Goal: Navigation & Orientation: Understand site structure

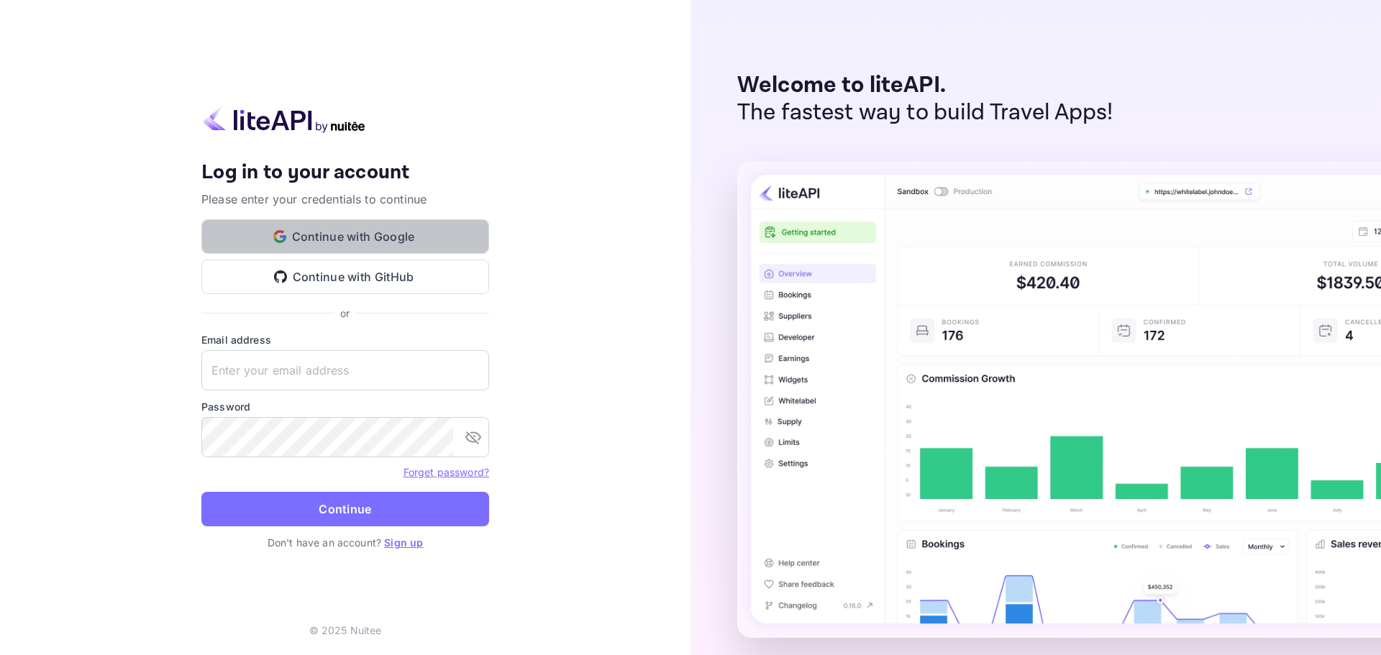
click at [386, 239] on button "Continue with Google" at bounding box center [345, 236] width 288 height 35
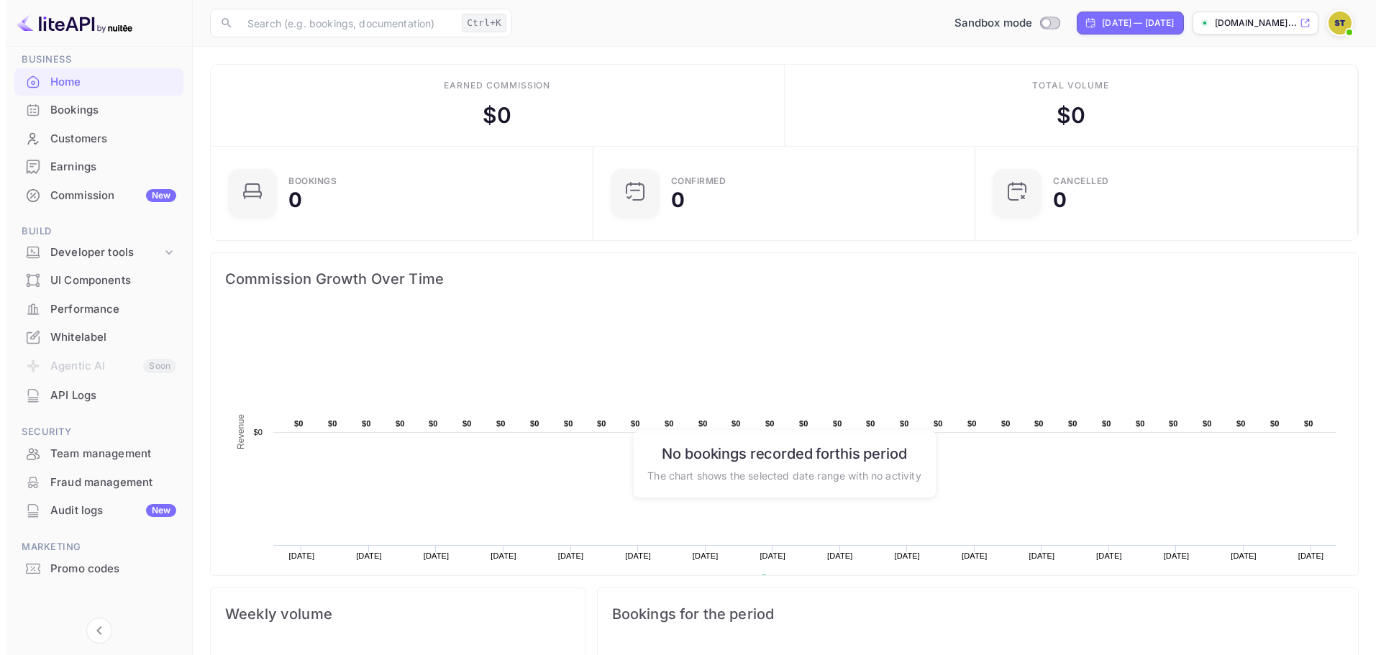
scroll to position [67, 0]
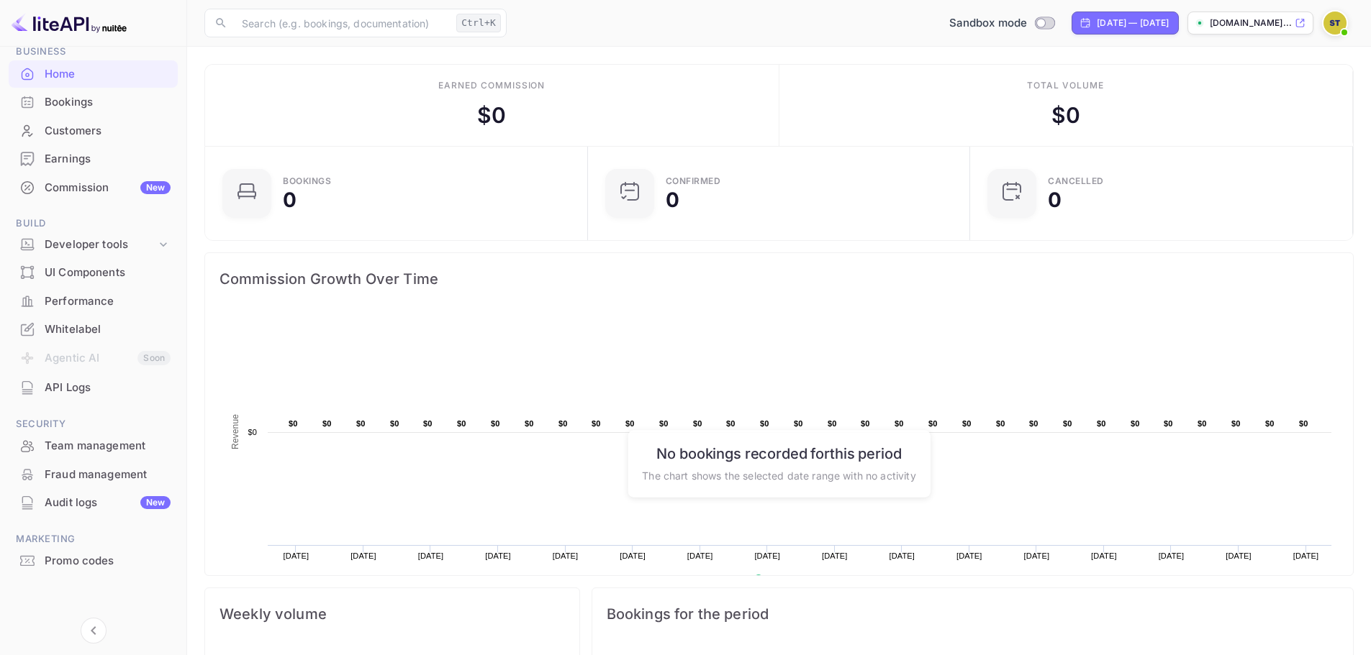
click at [83, 550] on div "Promo codes" at bounding box center [93, 562] width 169 height 28
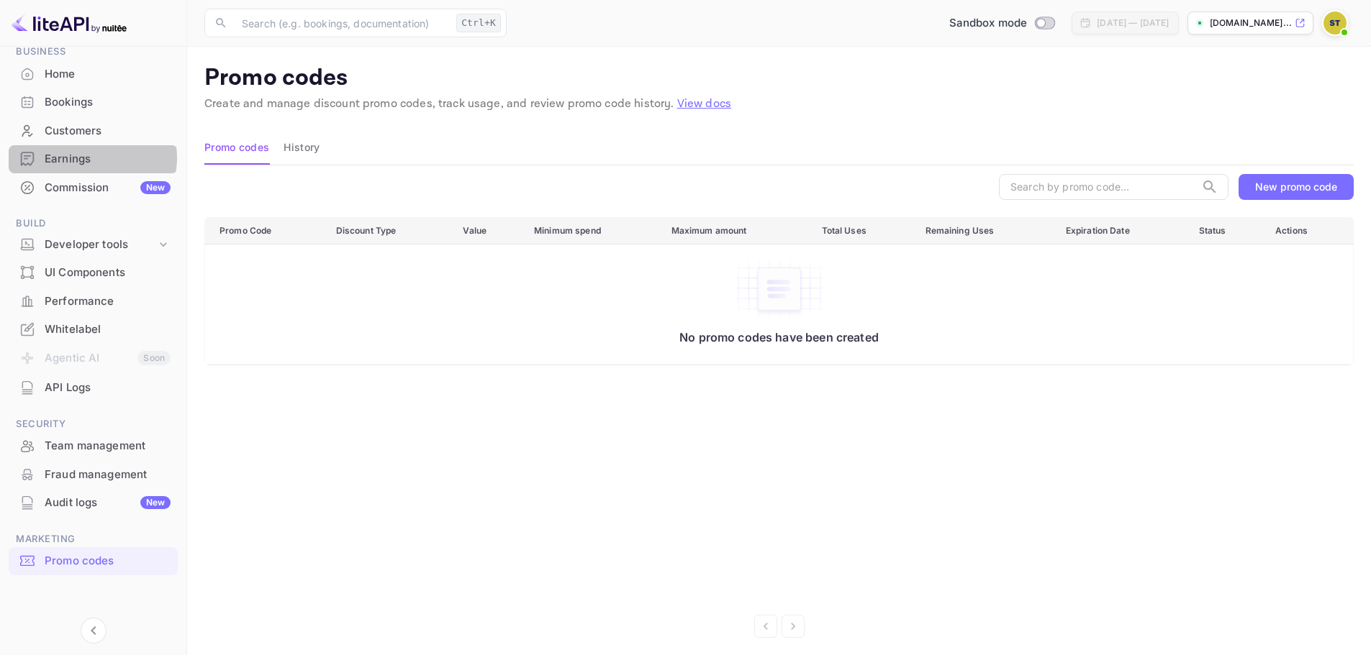
click at [90, 158] on div "Earnings" at bounding box center [108, 159] width 126 height 17
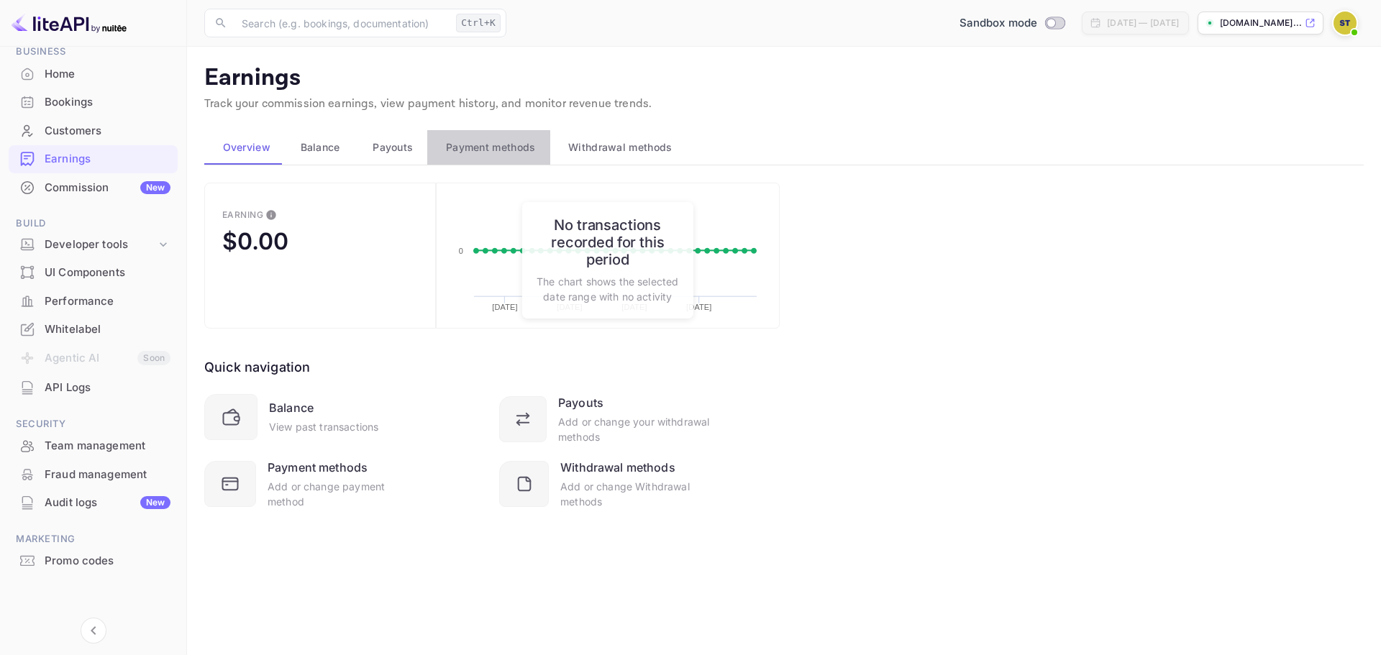
click at [489, 140] on span "Payment methods" at bounding box center [491, 147] width 90 height 17
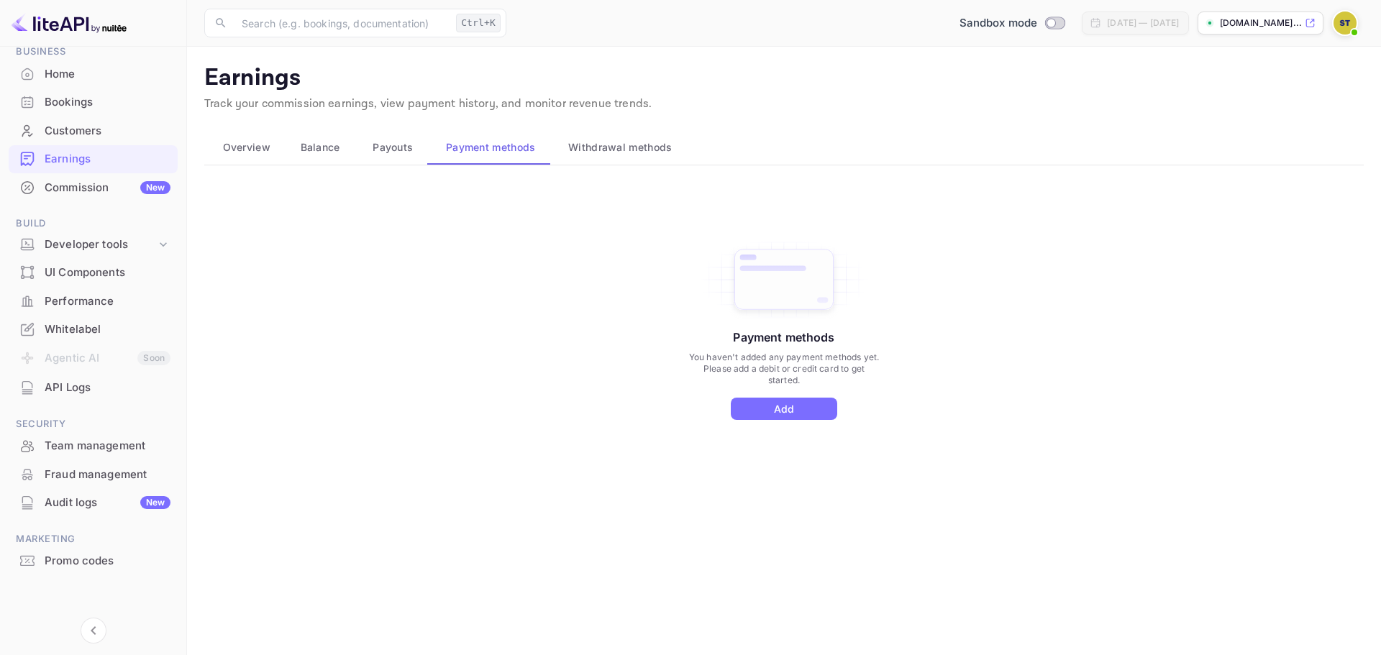
click at [576, 140] on span "Withdrawal methods" at bounding box center [620, 147] width 104 height 17
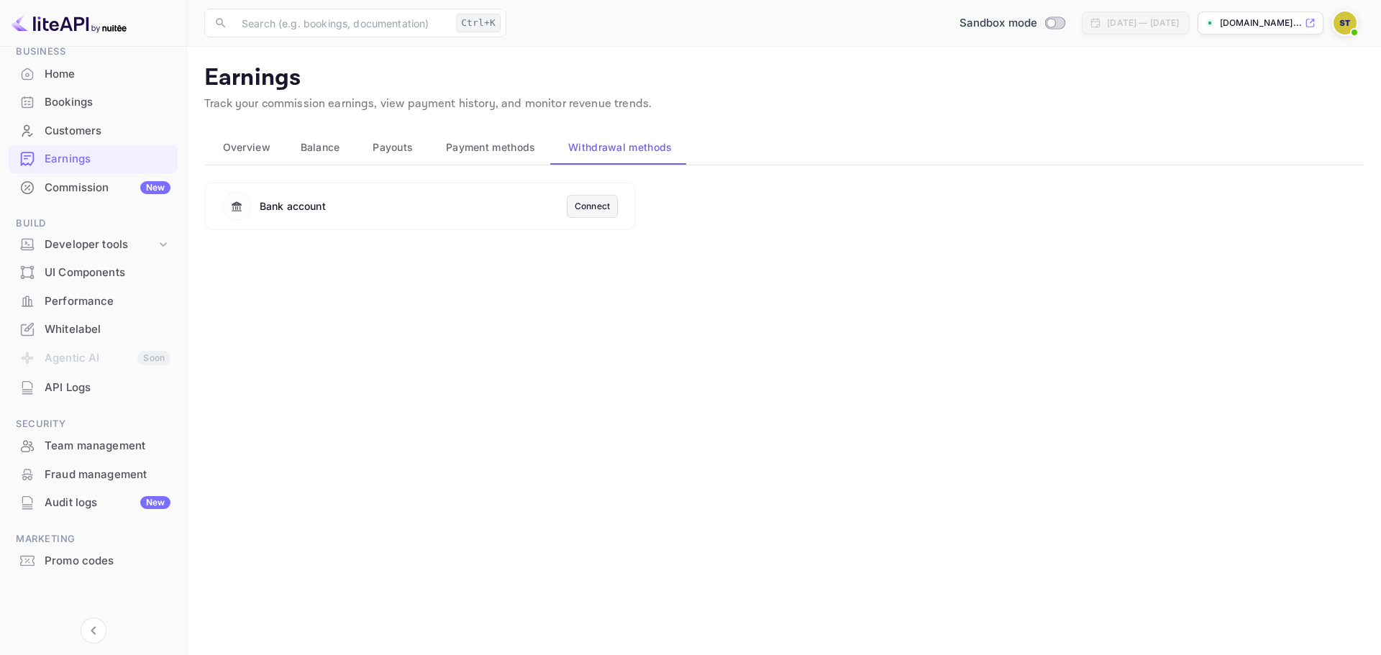
click at [578, 208] on div "Connect" at bounding box center [592, 206] width 35 height 13
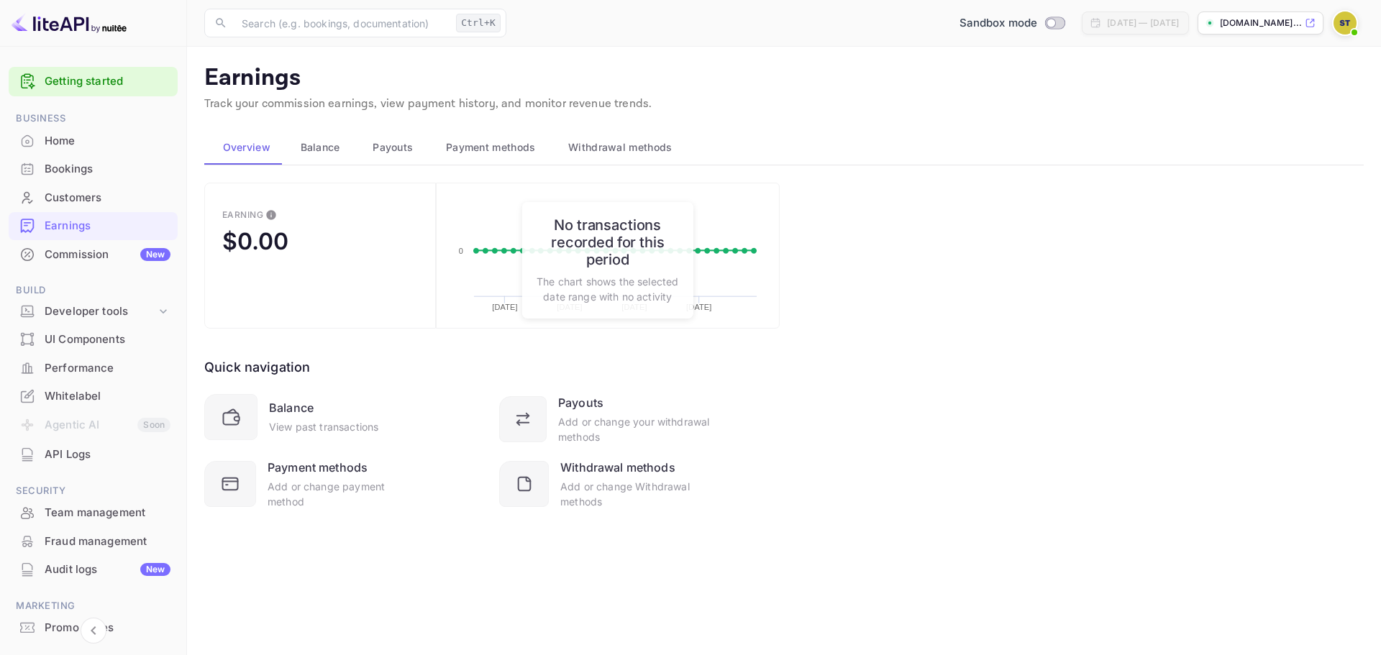
click at [642, 154] on span "Withdrawal methods" at bounding box center [620, 147] width 104 height 17
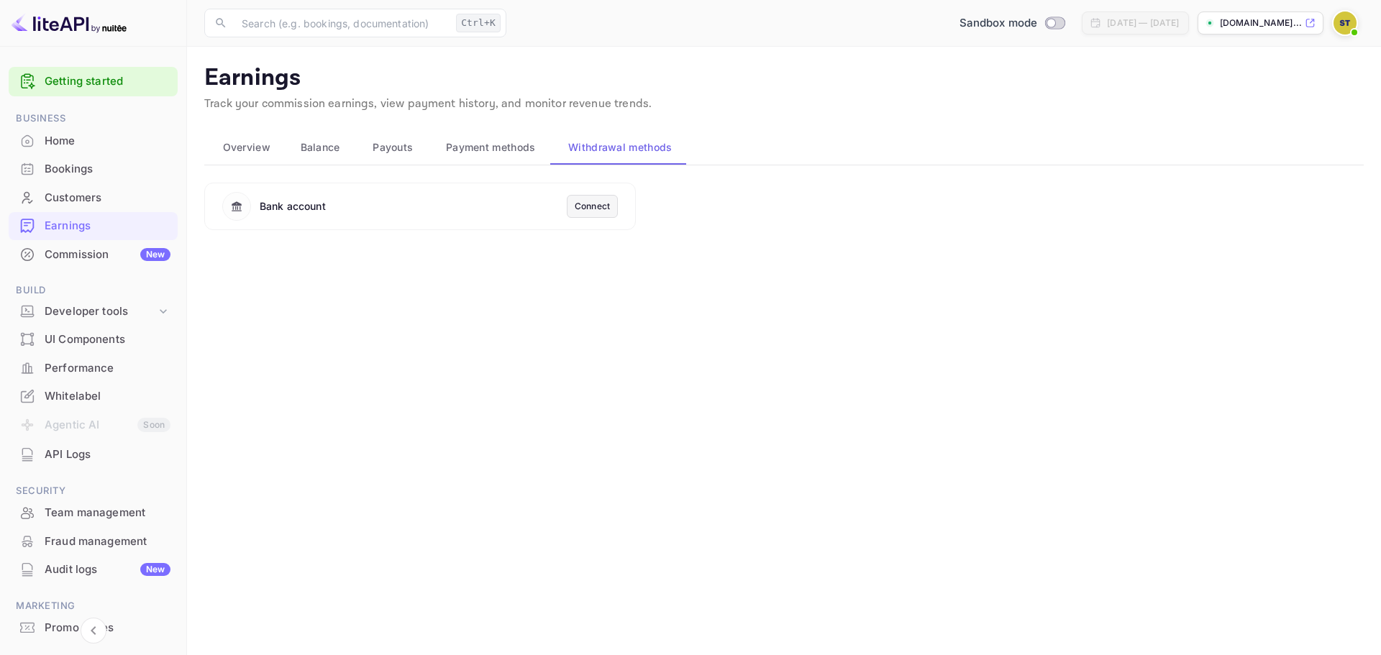
click at [502, 130] on button "Payment methods" at bounding box center [488, 147] width 122 height 35
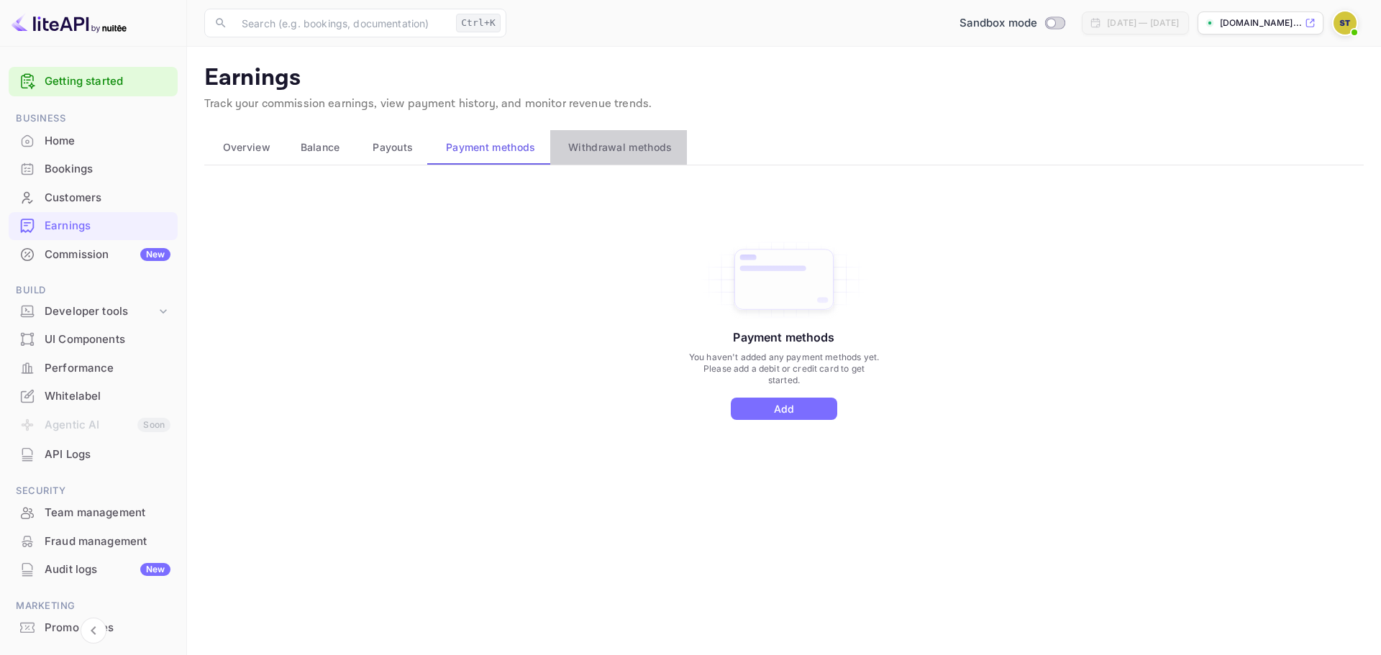
click at [592, 139] on span "Withdrawal methods" at bounding box center [620, 147] width 104 height 17
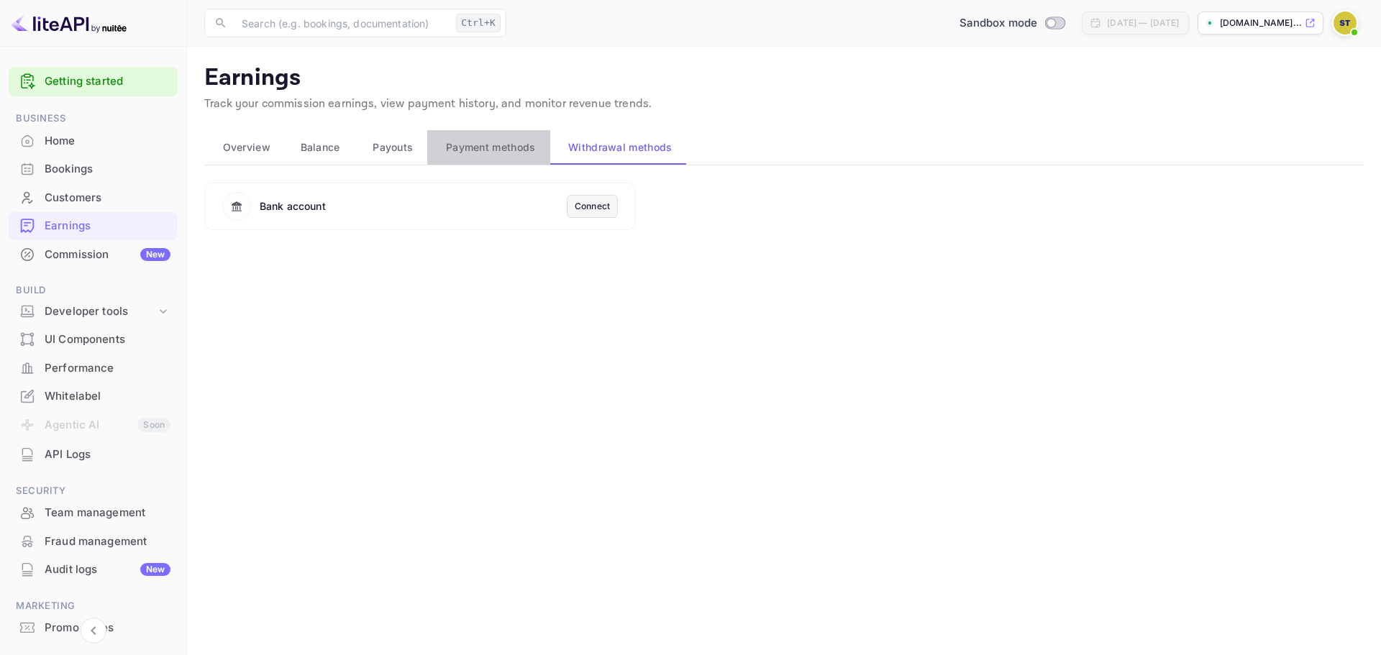
click at [523, 153] on span "Payment methods" at bounding box center [491, 147] width 90 height 17
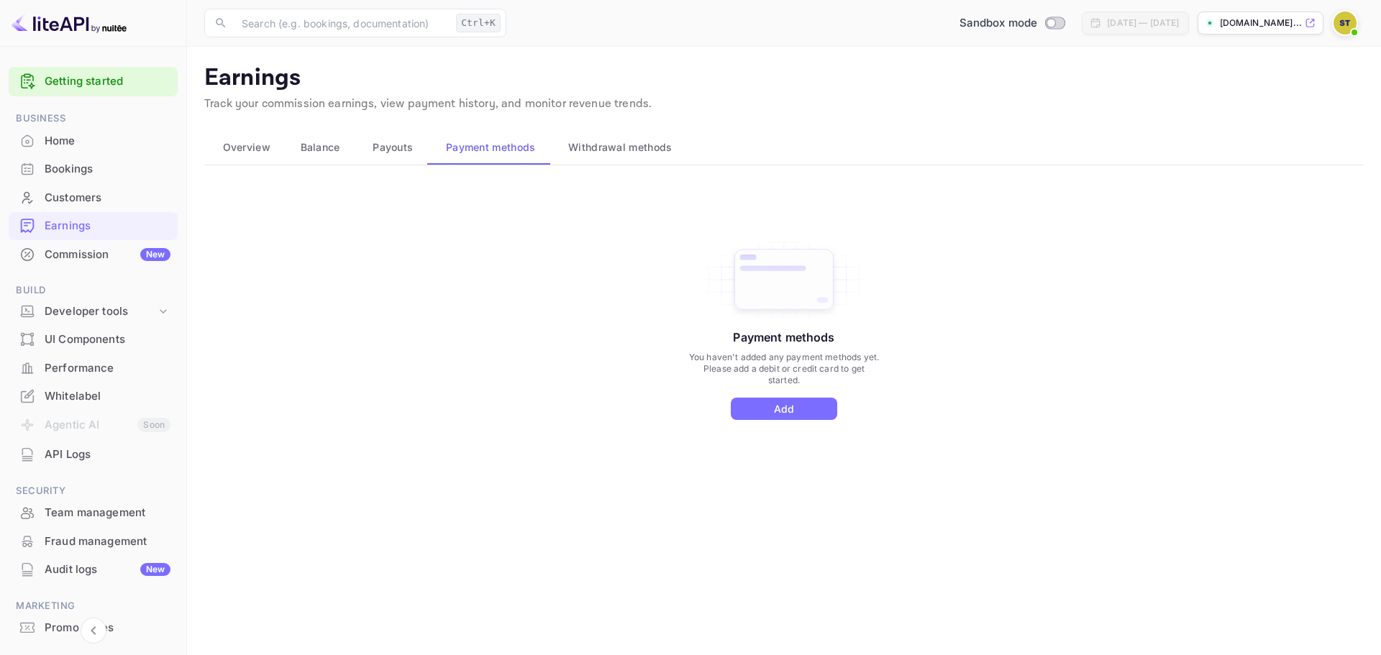
click at [383, 152] on span "Payouts" at bounding box center [393, 147] width 40 height 17
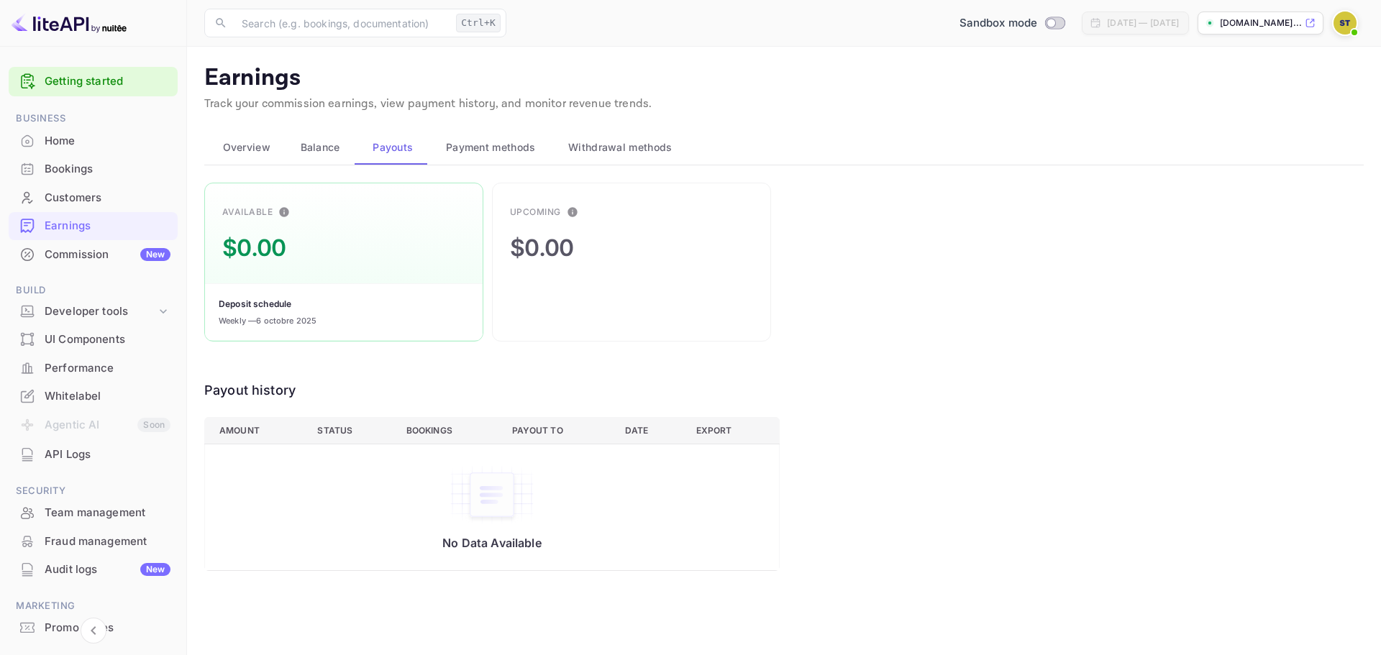
click at [503, 144] on span "Payment methods" at bounding box center [491, 147] width 90 height 17
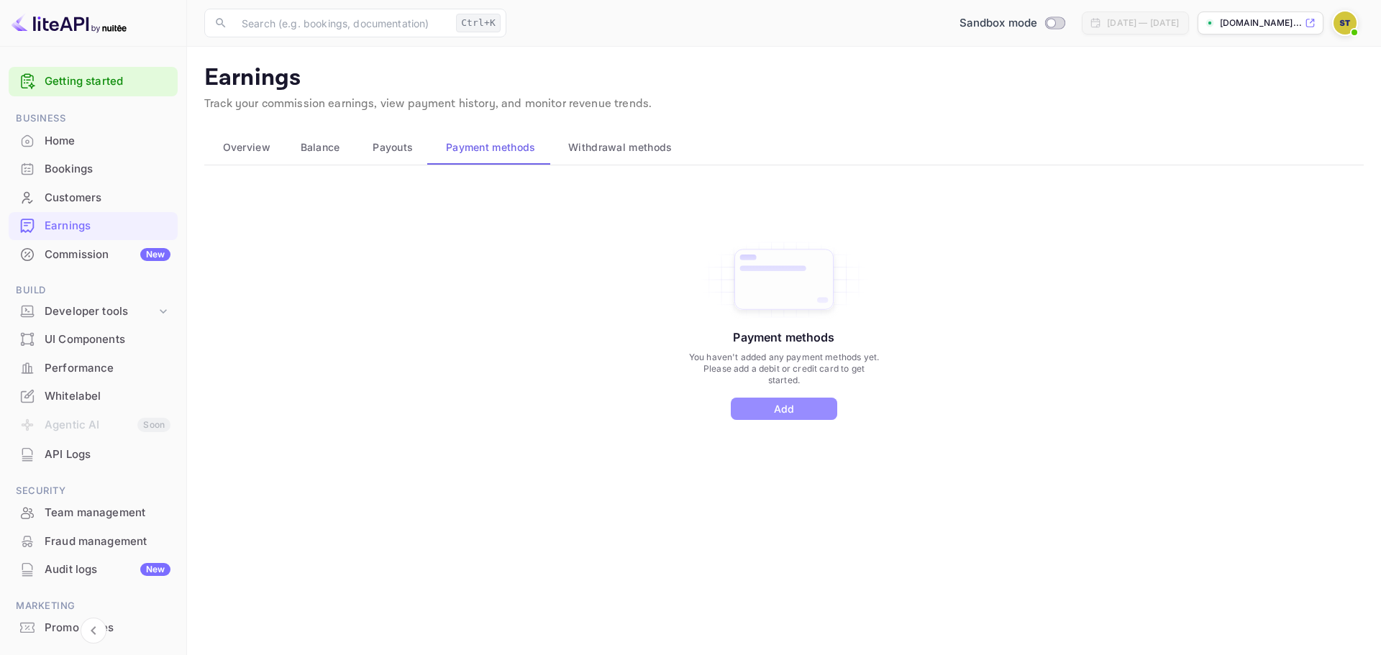
click at [754, 404] on button "Add" at bounding box center [784, 409] width 106 height 22
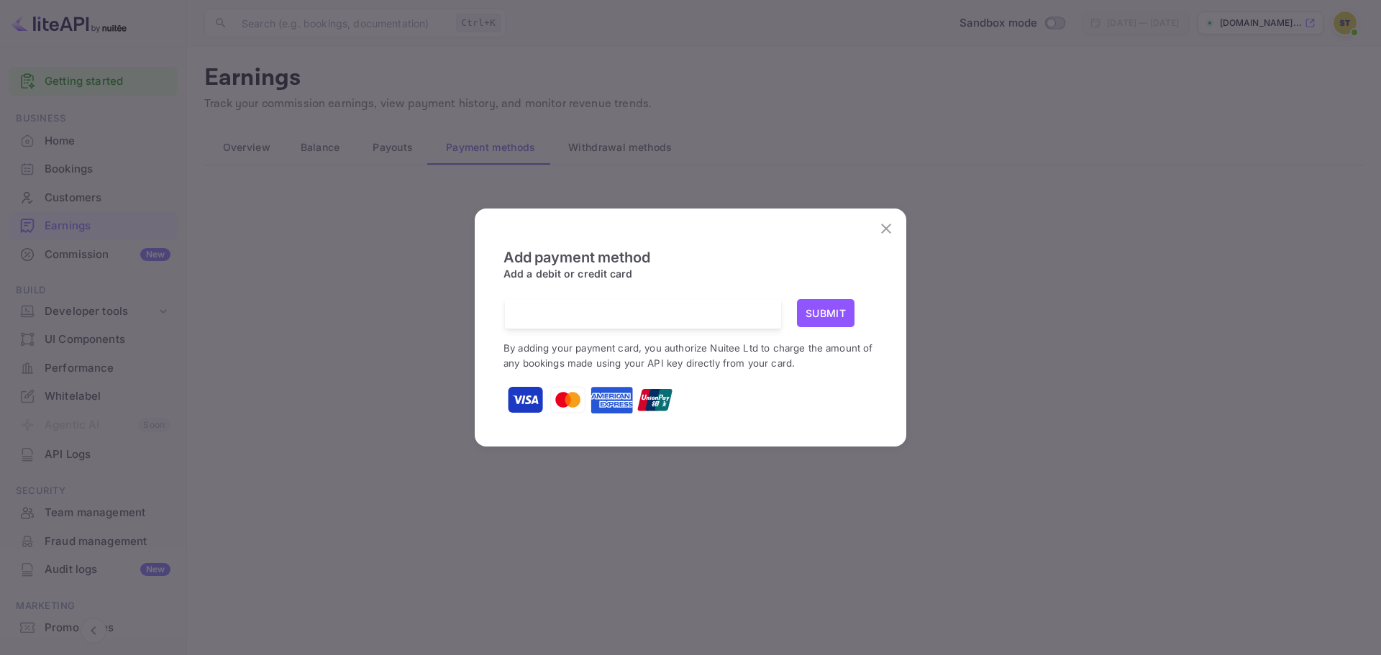
click at [895, 230] on button "close" at bounding box center [886, 228] width 29 height 29
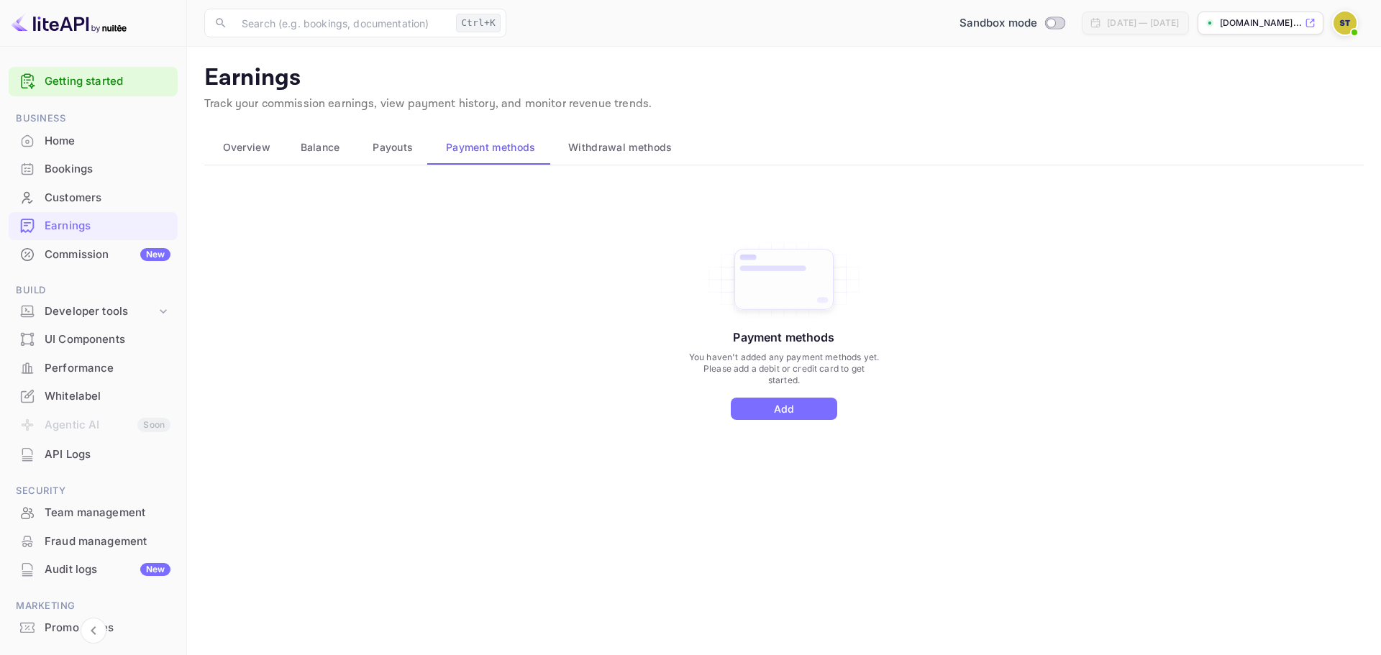
click at [81, 241] on div "Commission New" at bounding box center [93, 255] width 169 height 28
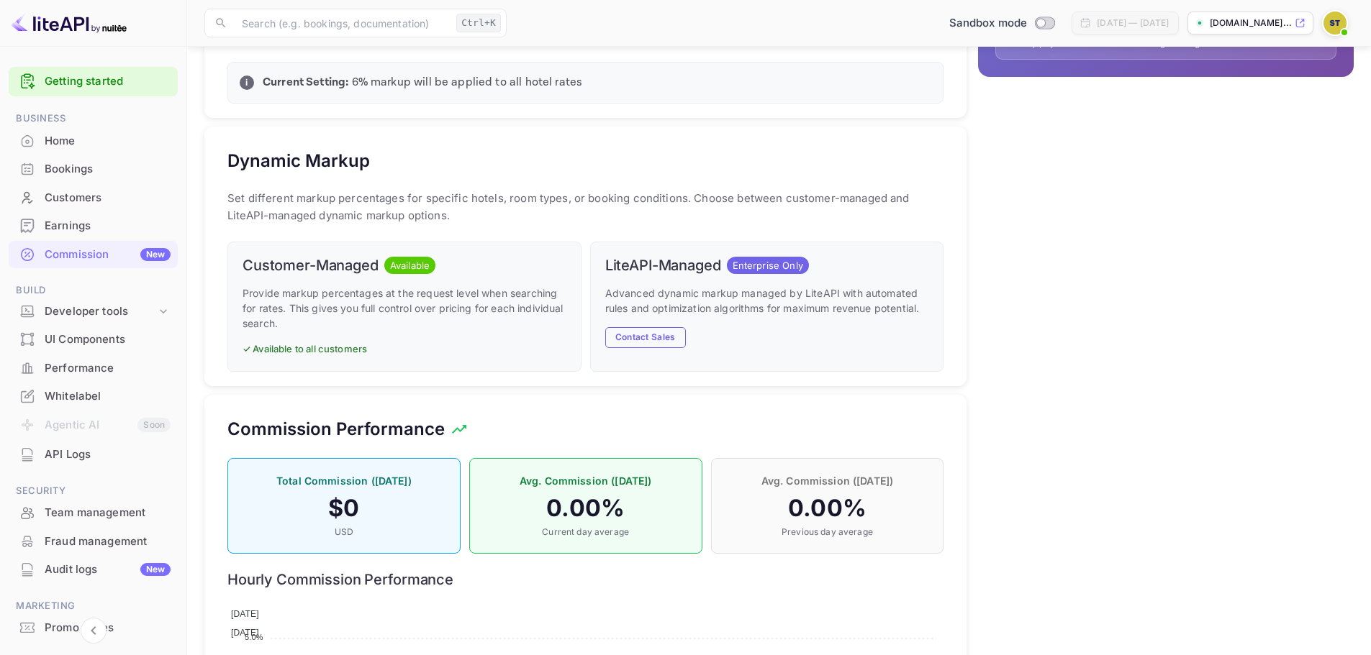
scroll to position [573, 0]
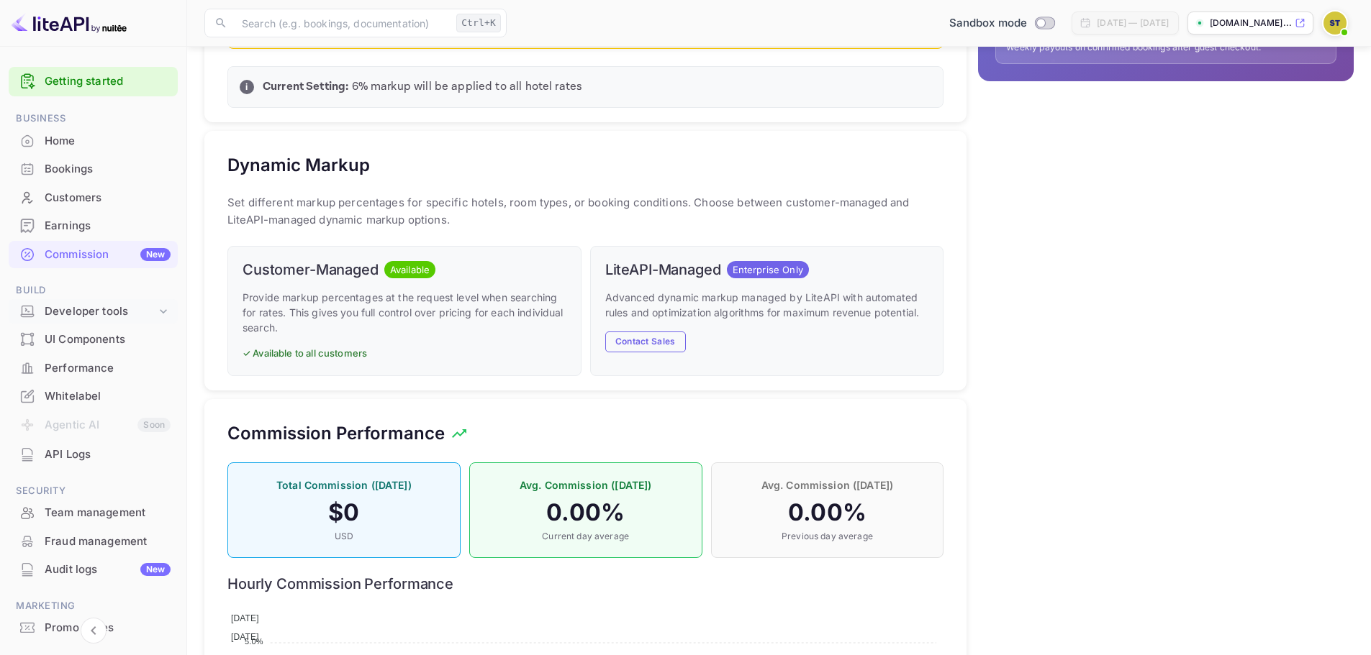
click at [129, 313] on div "Developer tools" at bounding box center [101, 312] width 112 height 17
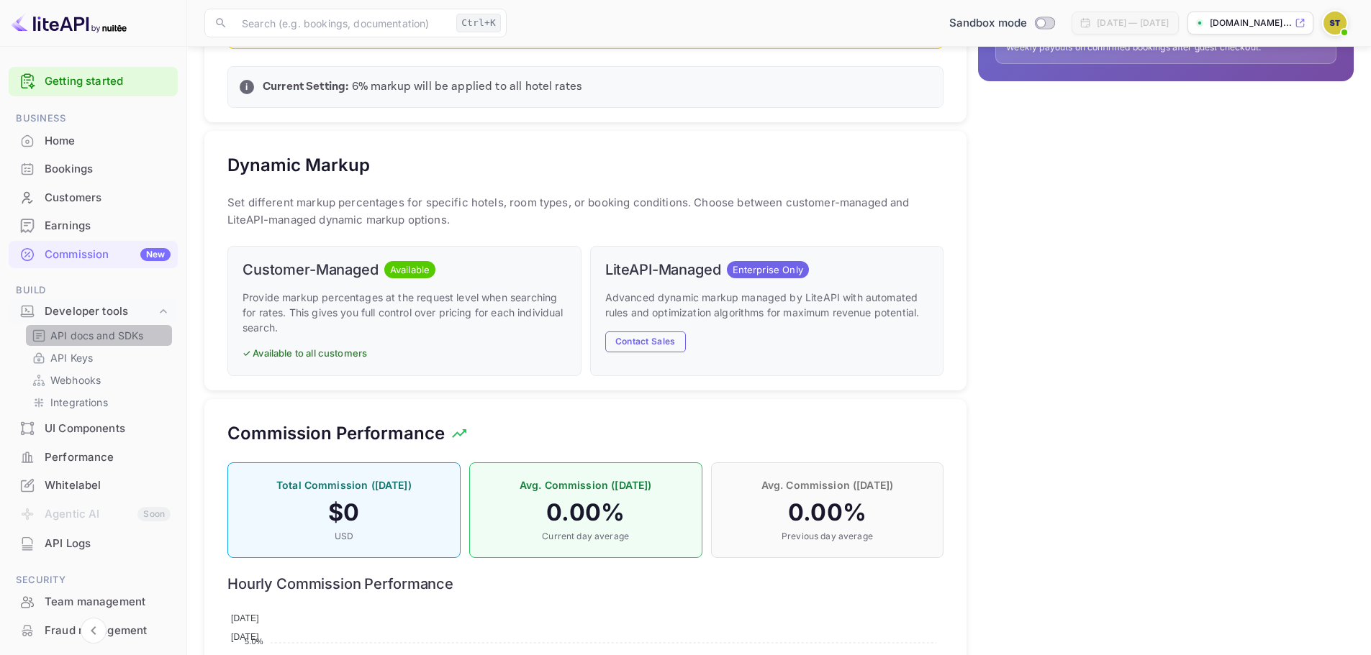
click at [111, 332] on p "API docs and SDKs" at bounding box center [97, 335] width 94 height 15
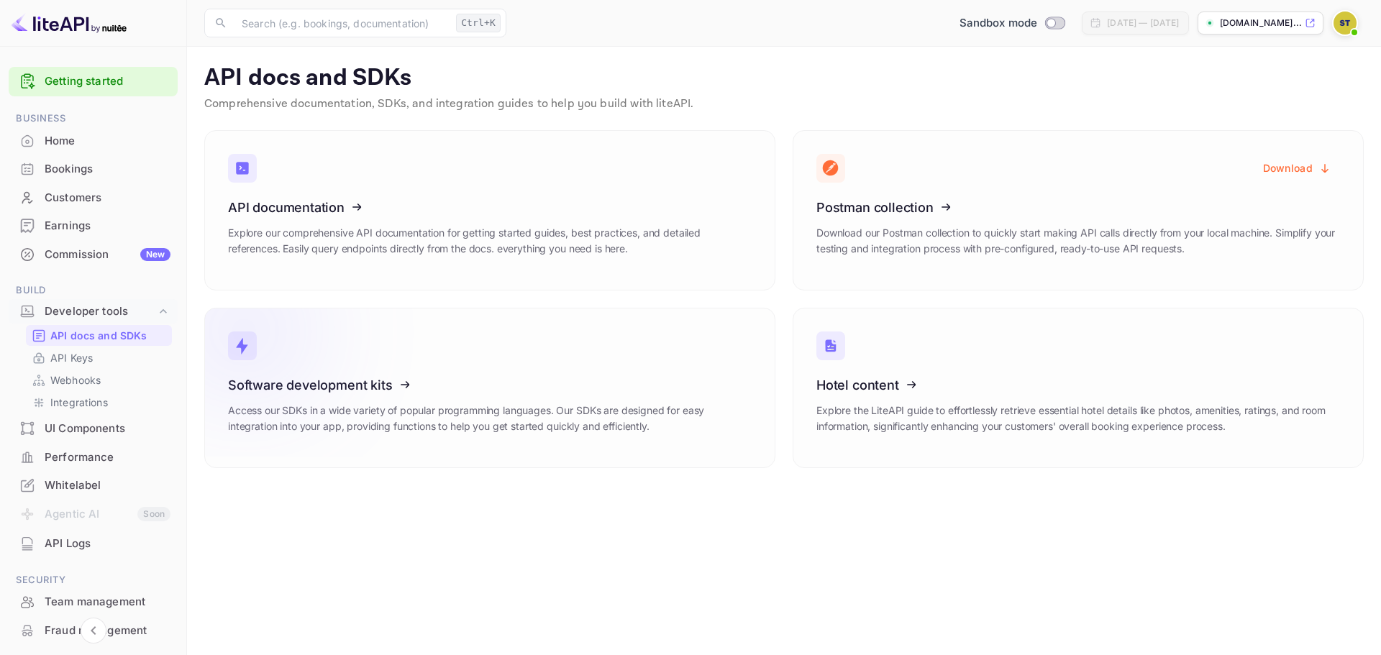
click at [384, 378] on icon at bounding box center [317, 383] width 224 height 148
click at [106, 79] on link "Getting started" at bounding box center [108, 81] width 126 height 17
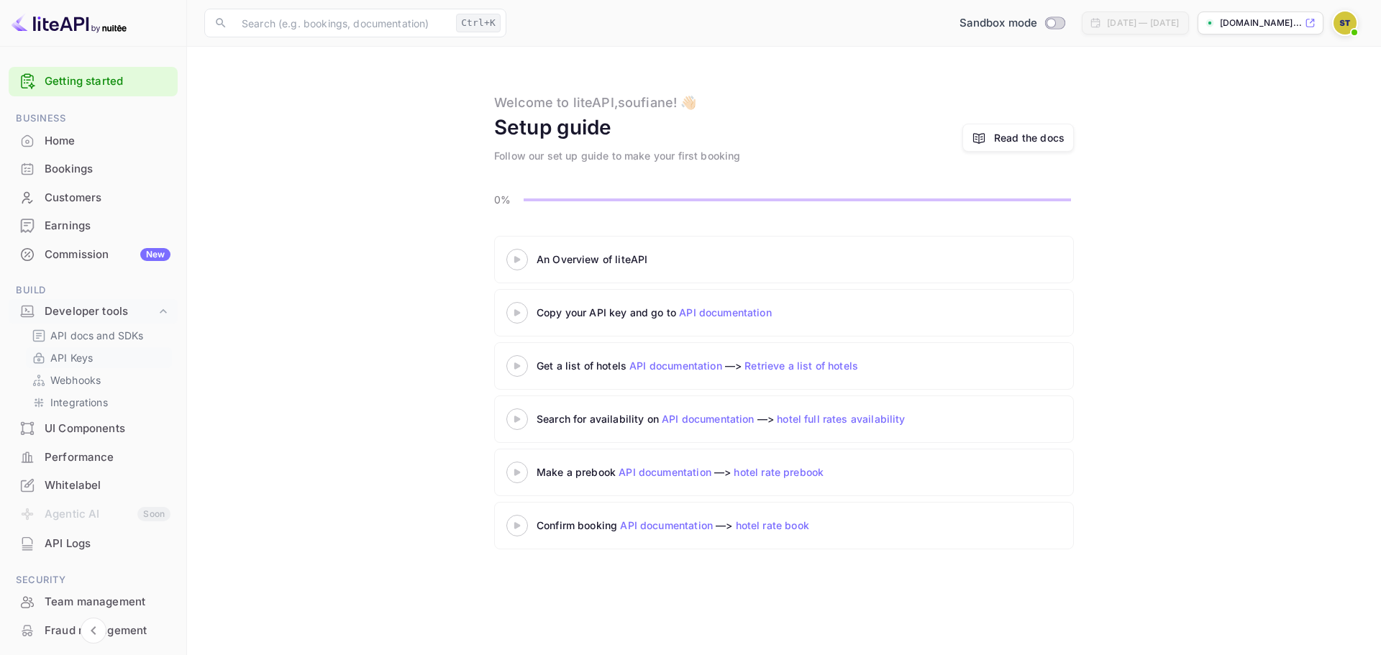
click at [78, 358] on p "API Keys" at bounding box center [71, 357] width 42 height 15
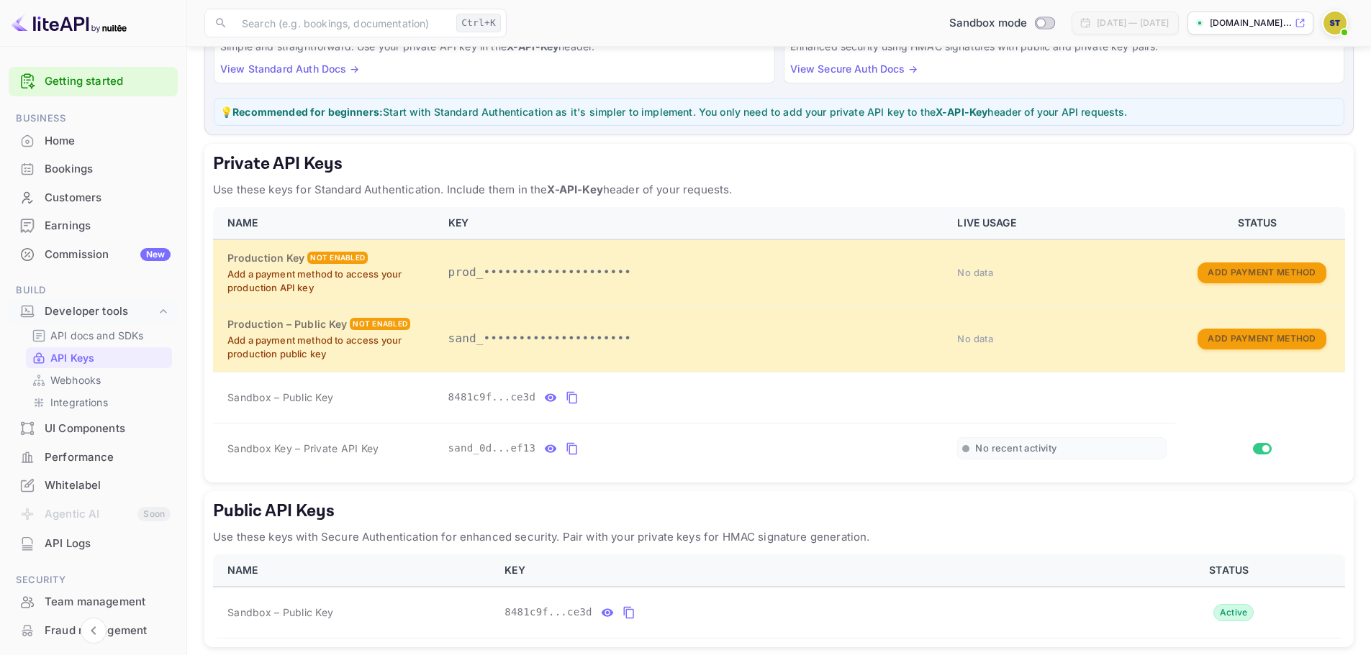
scroll to position [209, 0]
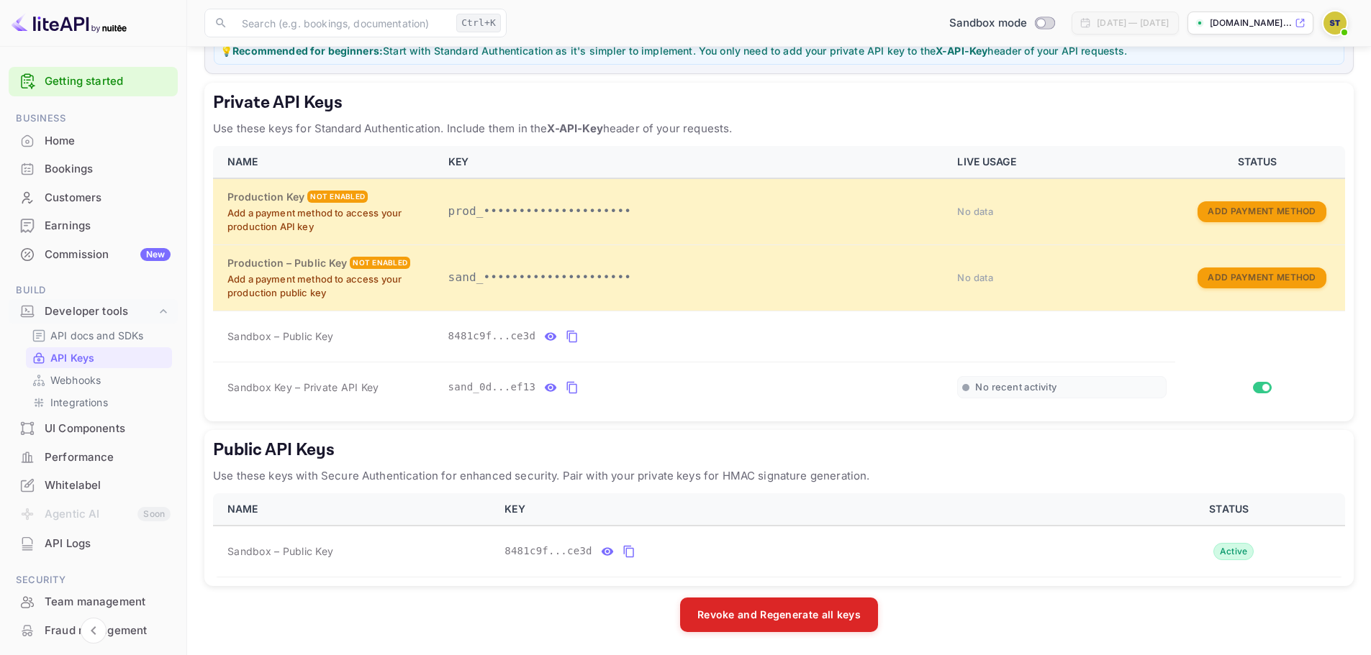
click at [442, 474] on p "Use these keys with Secure Authentication for enhanced security. Pair with your…" at bounding box center [779, 476] width 1132 height 17
click at [472, 475] on p "Use these keys with Secure Authentication for enhanced security. Pair with your…" at bounding box center [779, 476] width 1132 height 17
click at [515, 473] on p "Use these keys with Secure Authentication for enhanced security. Pair with your…" at bounding box center [779, 476] width 1132 height 17
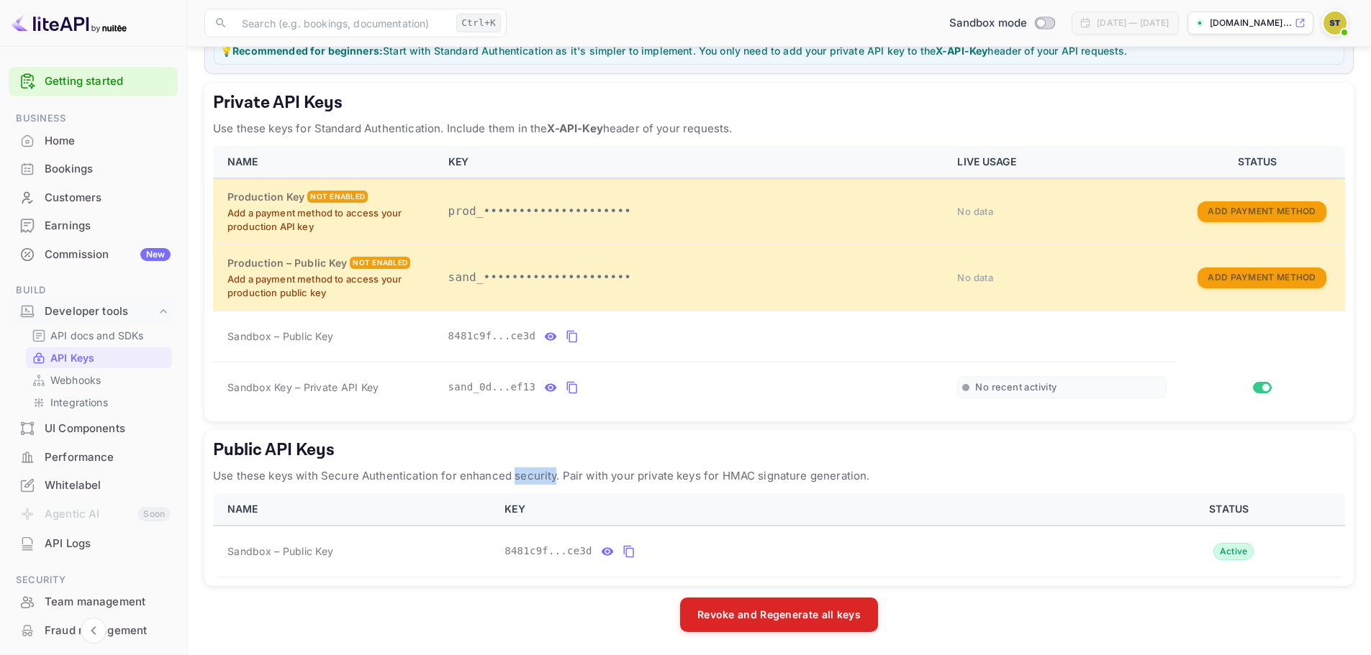
click at [515, 473] on p "Use these keys with Secure Authentication for enhanced security. Pair with your…" at bounding box center [779, 476] width 1132 height 17
click at [586, 475] on p "Use these keys with Secure Authentication for enhanced security. Pair with your…" at bounding box center [779, 476] width 1132 height 17
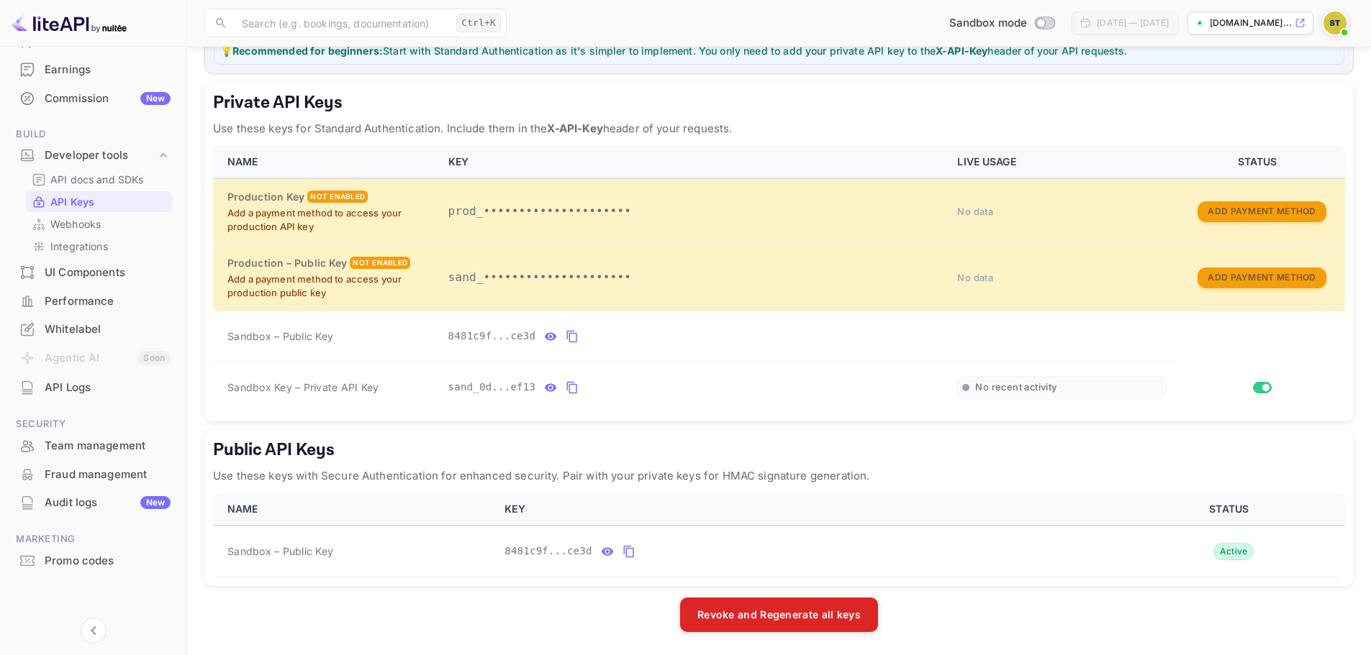
click at [638, 483] on p "Use these keys with Secure Authentication for enhanced security. Pair with your…" at bounding box center [779, 476] width 1132 height 17
click at [637, 478] on p "Use these keys with Secure Authentication for enhanced security. Pair with your…" at bounding box center [779, 476] width 1132 height 17
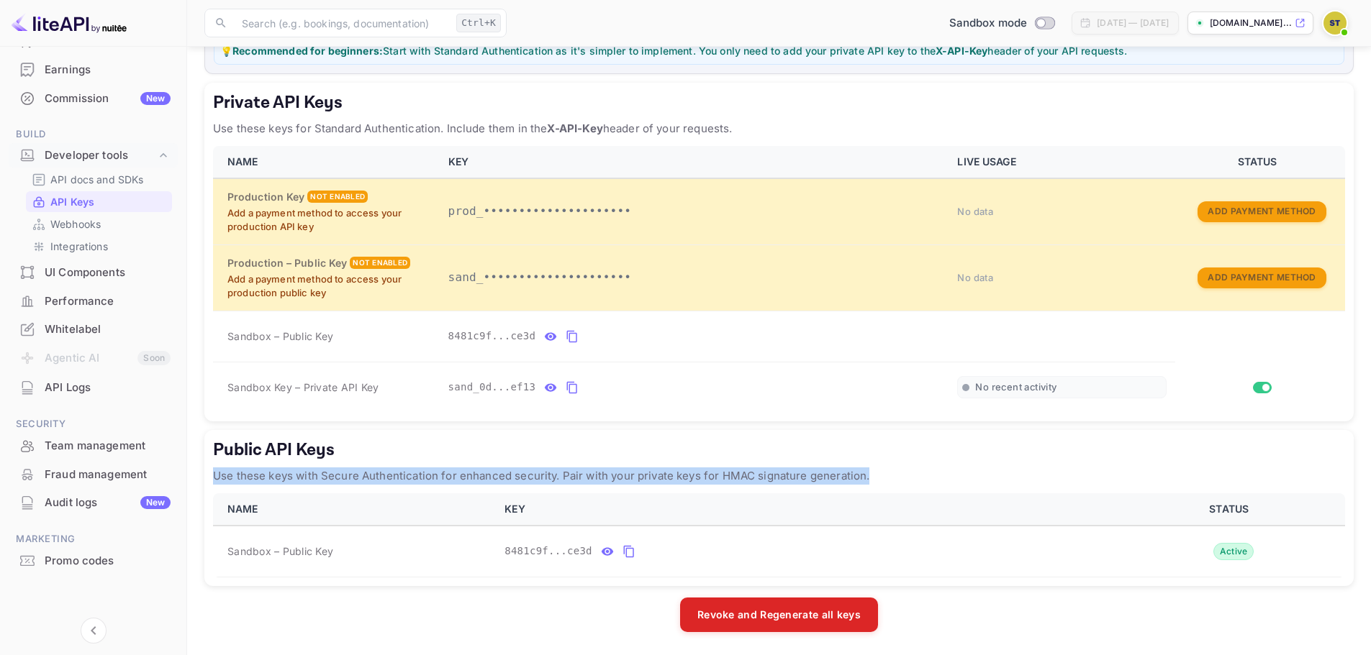
click at [637, 478] on p "Use these keys with Secure Authentication for enhanced security. Pair with your…" at bounding box center [779, 476] width 1132 height 17
click at [122, 294] on div "Performance" at bounding box center [108, 302] width 126 height 17
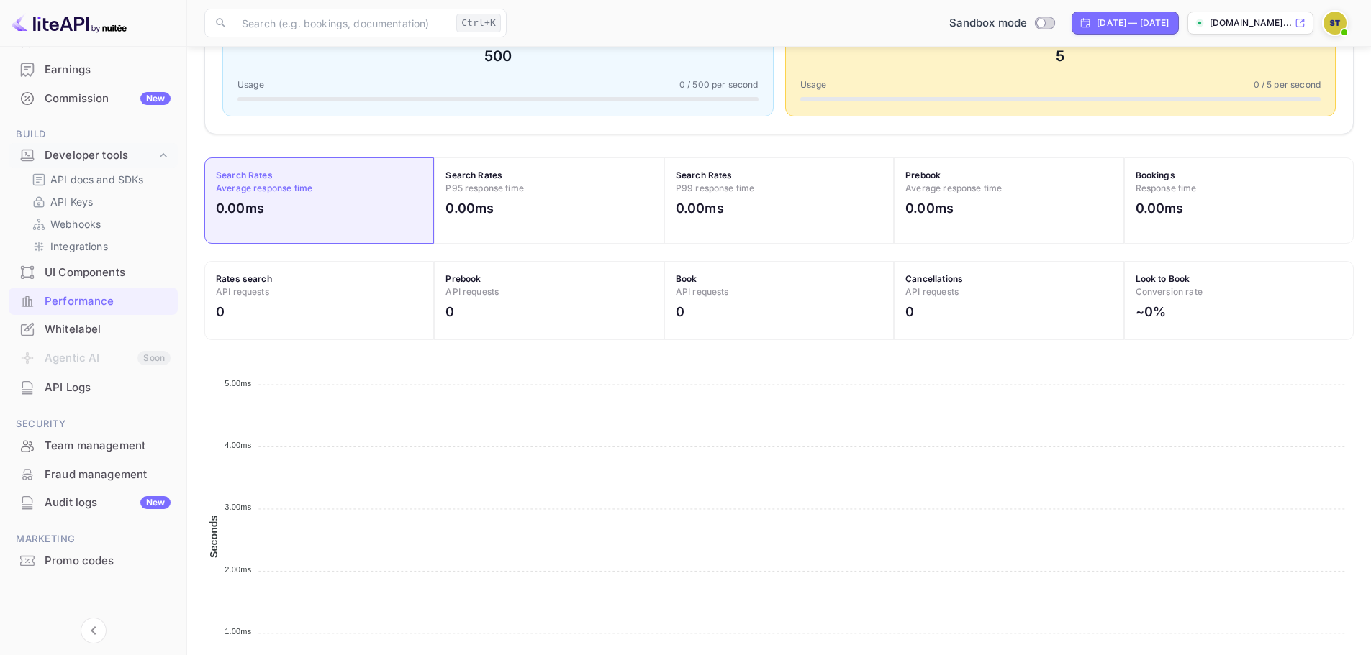
scroll to position [449, 0]
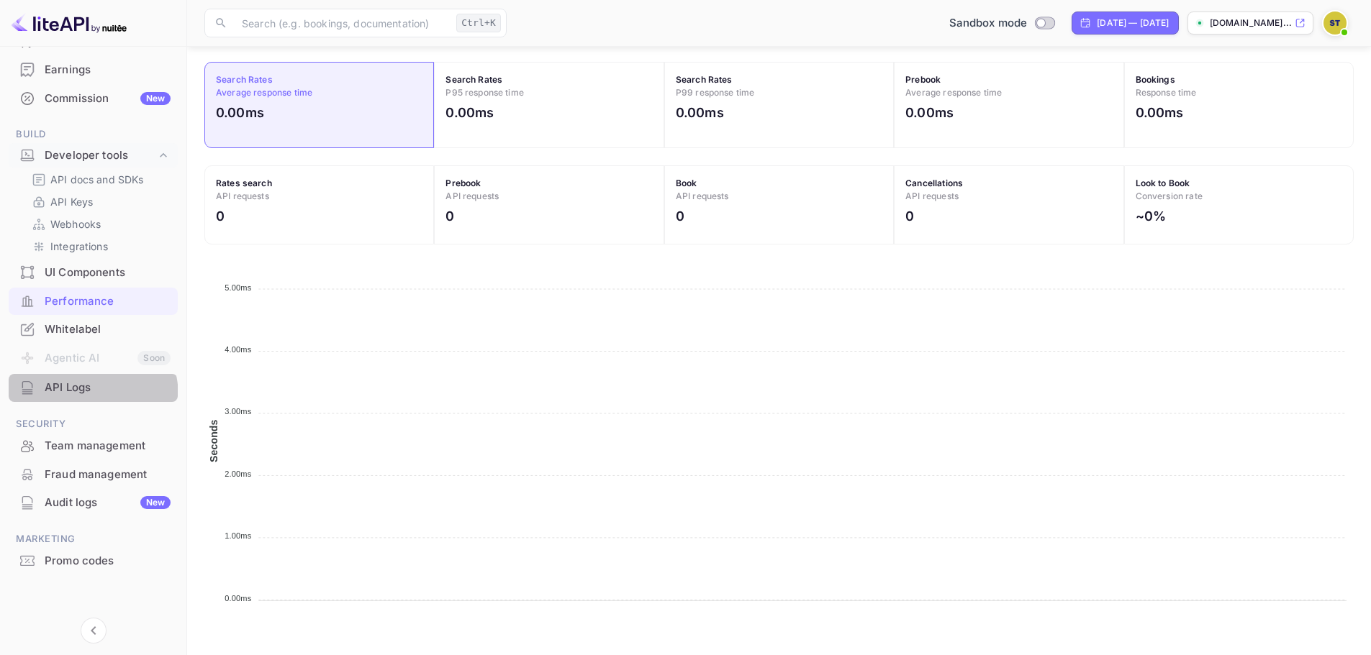
click at [74, 397] on div "API Logs" at bounding box center [93, 388] width 169 height 28
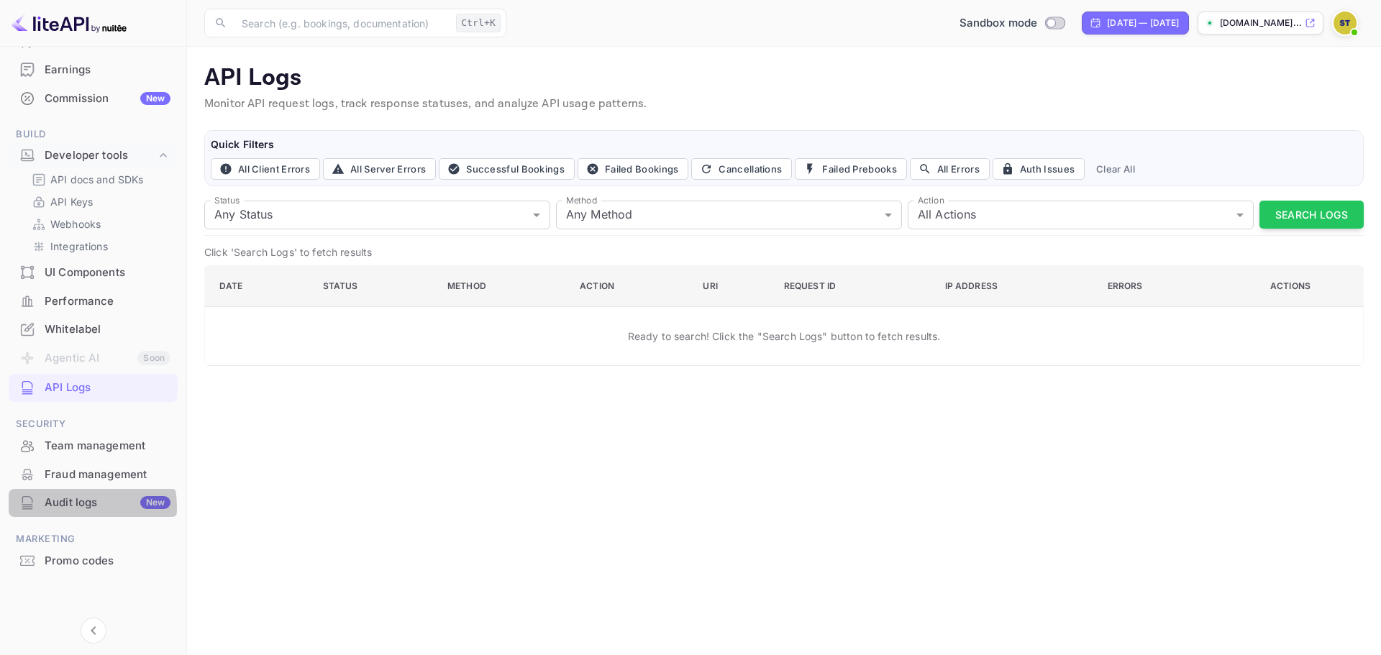
click at [73, 507] on div "Audit logs New" at bounding box center [108, 503] width 126 height 17
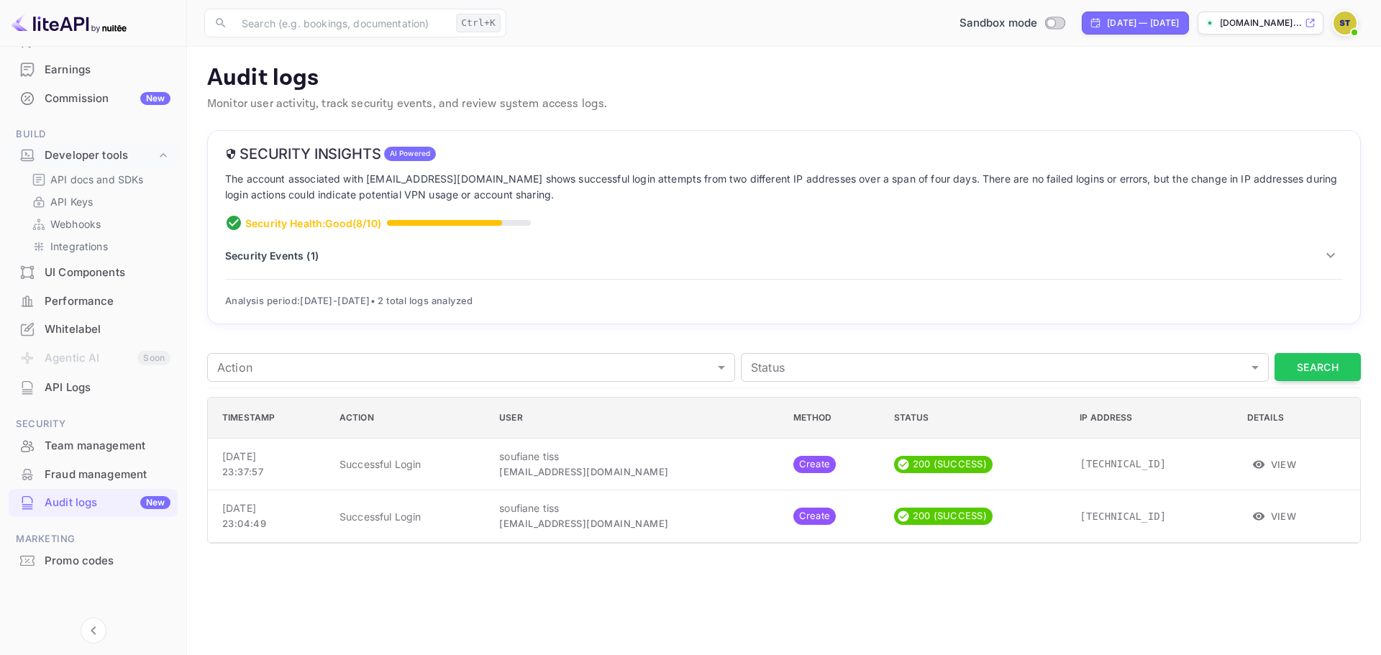
click at [104, 459] on div "Team management" at bounding box center [93, 446] width 169 height 28
click at [106, 468] on div "Fraud management" at bounding box center [108, 475] width 126 height 17
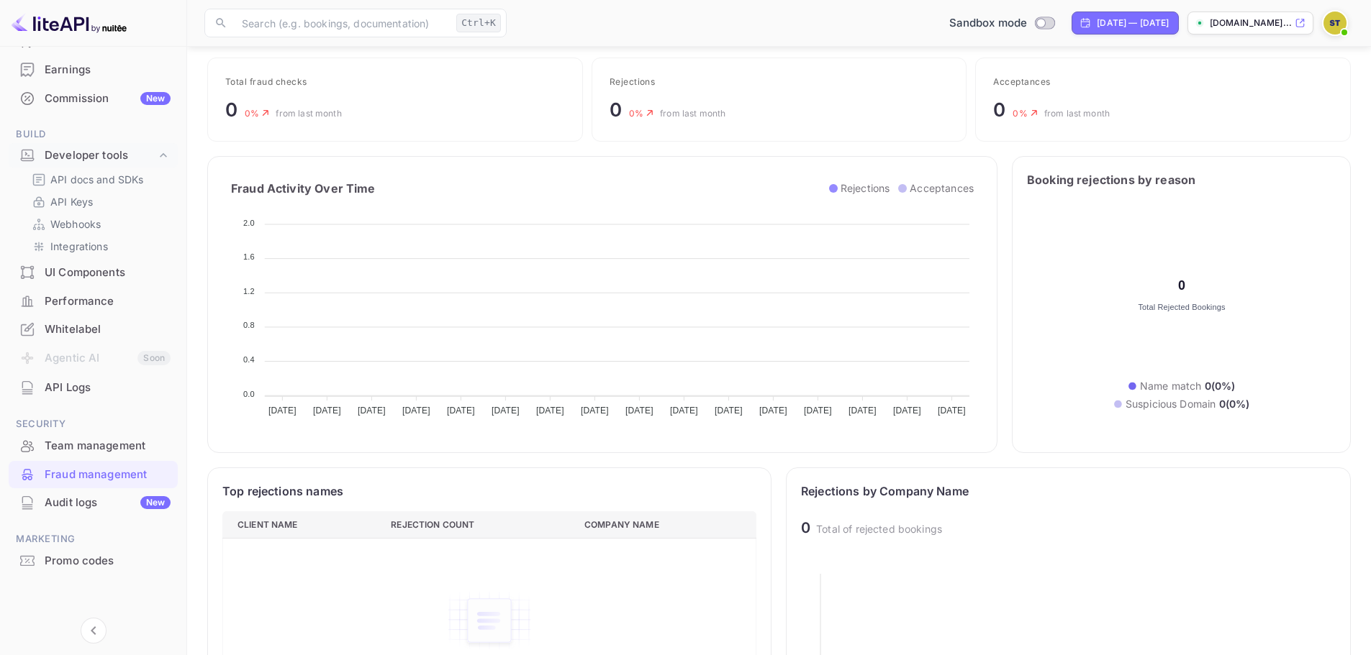
scroll to position [72, 0]
click at [68, 439] on div "Team management" at bounding box center [108, 446] width 126 height 17
